Goal: Information Seeking & Learning: Understand process/instructions

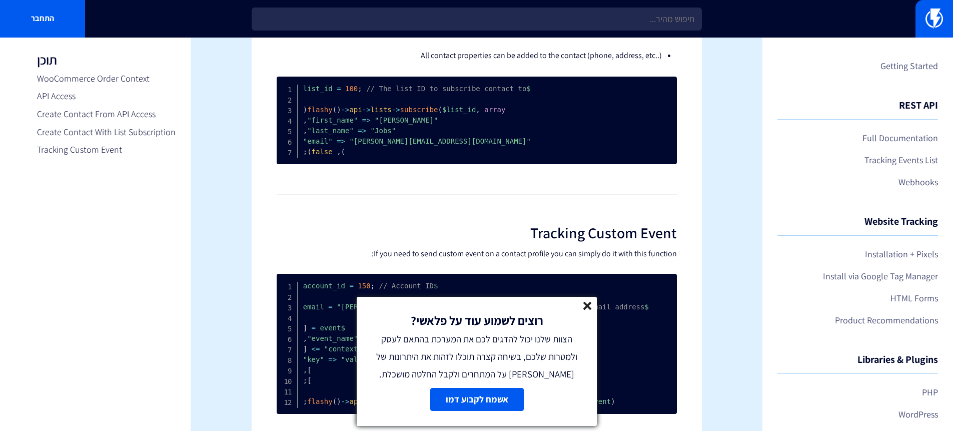
scroll to position [784, 0]
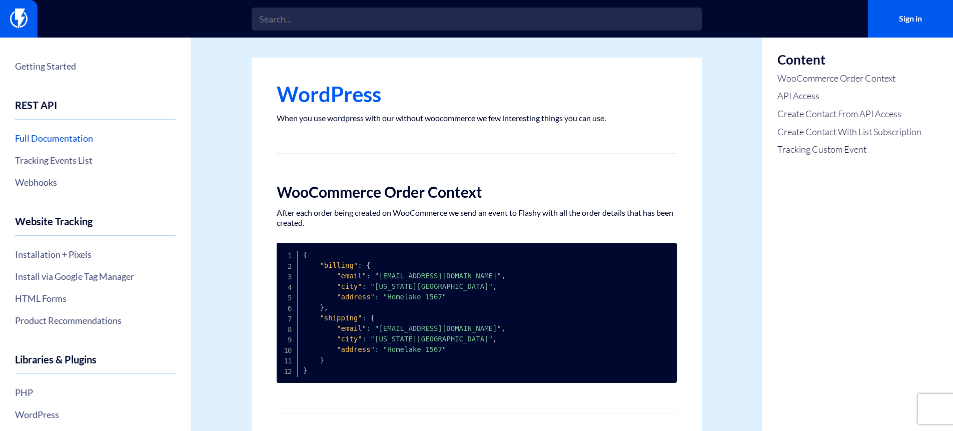
click at [45, 129] on div "Full Documentation Tracking Events List Webhooks" at bounding box center [95, 160] width 161 height 71
click at [49, 128] on div "Full Documentation Tracking Events List Webhooks" at bounding box center [95, 160] width 161 height 71
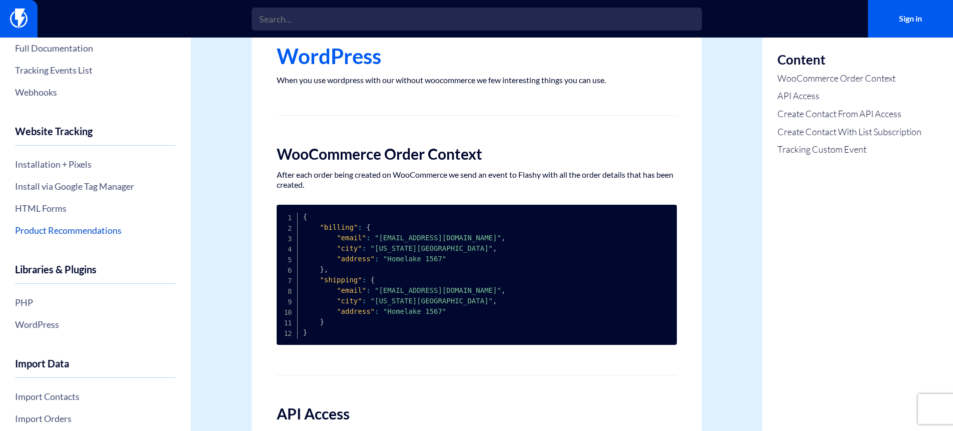
scroll to position [93, 0]
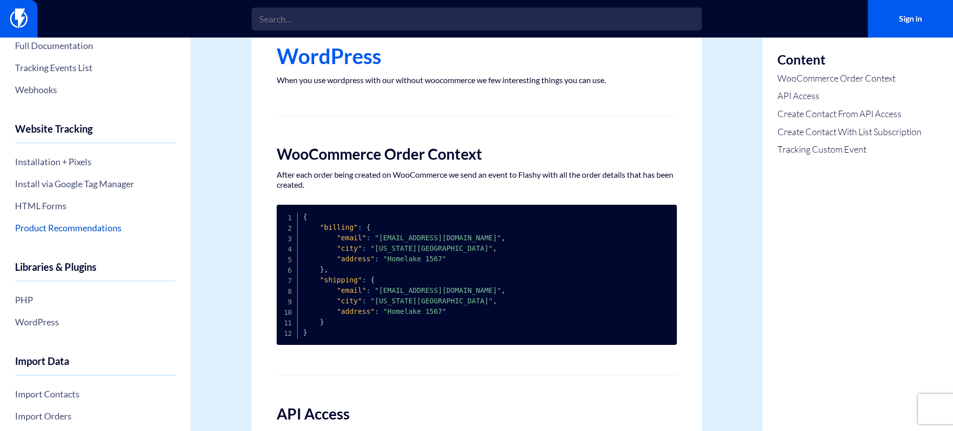
click at [76, 225] on link "Product Recommendations" at bounding box center [95, 227] width 161 height 17
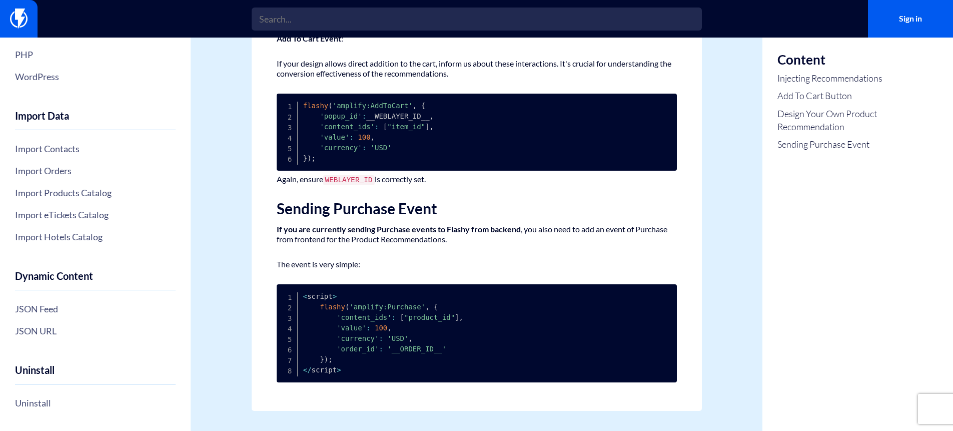
scroll to position [338, 0]
